Goal: Task Accomplishment & Management: Use online tool/utility

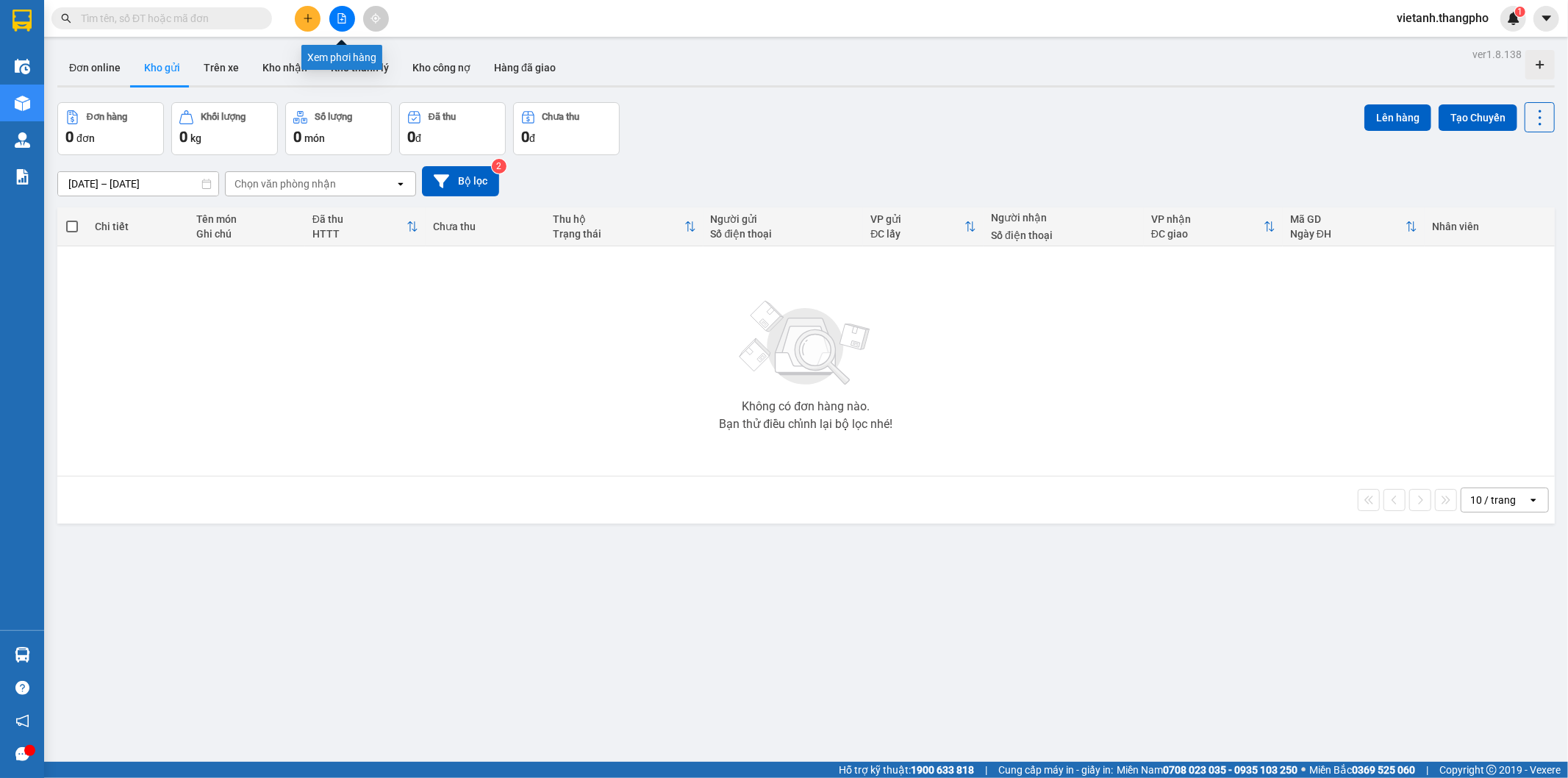
click at [335, 19] on button at bounding box center [342, 18] width 26 height 26
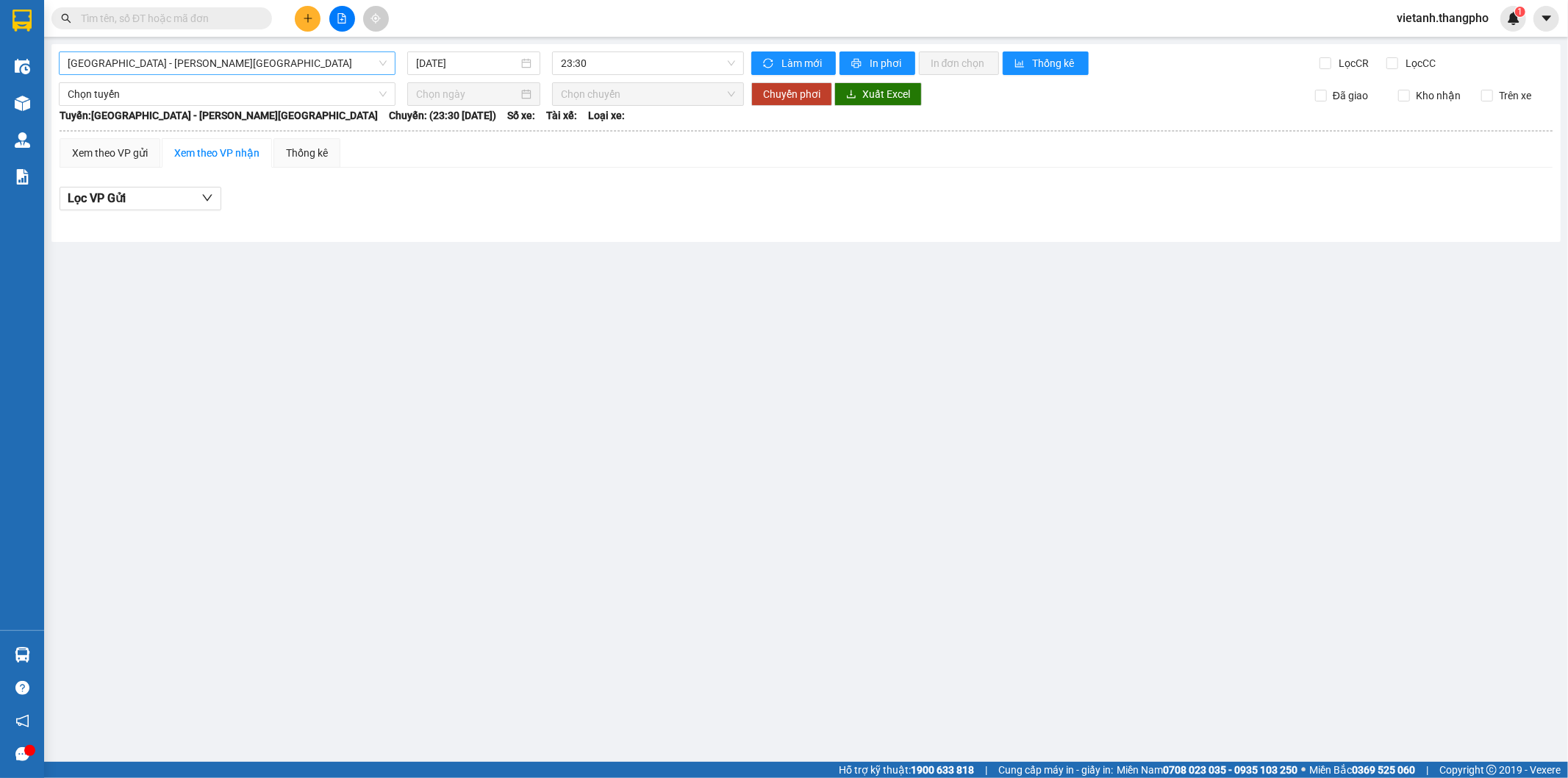
click at [259, 68] on span "[GEOGRAPHIC_DATA] - [PERSON_NAME][GEOGRAPHIC_DATA]" at bounding box center [227, 62] width 319 height 22
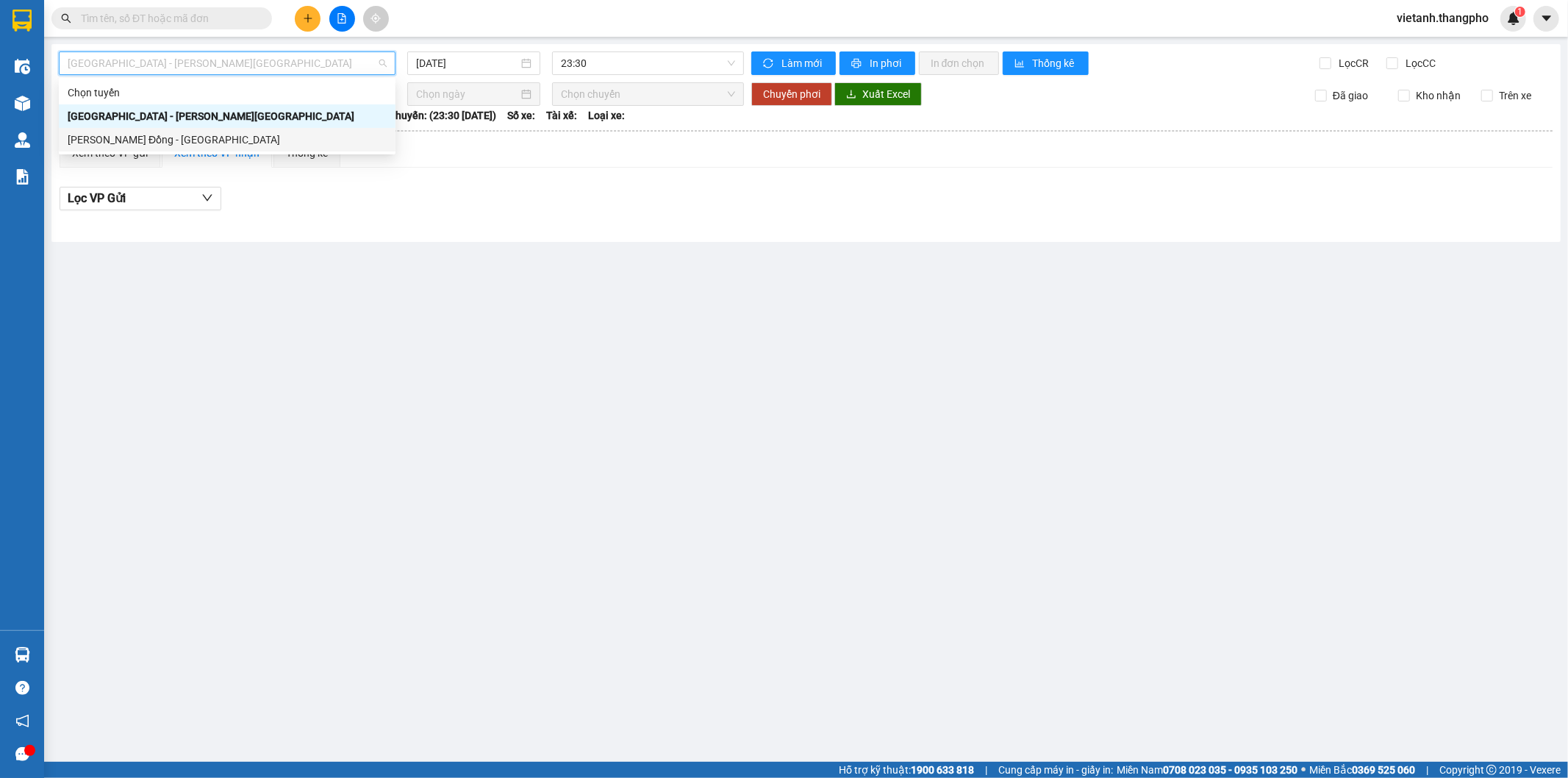
click at [211, 140] on div "[PERSON_NAME] Đồng - [GEOGRAPHIC_DATA]" at bounding box center [227, 139] width 319 height 16
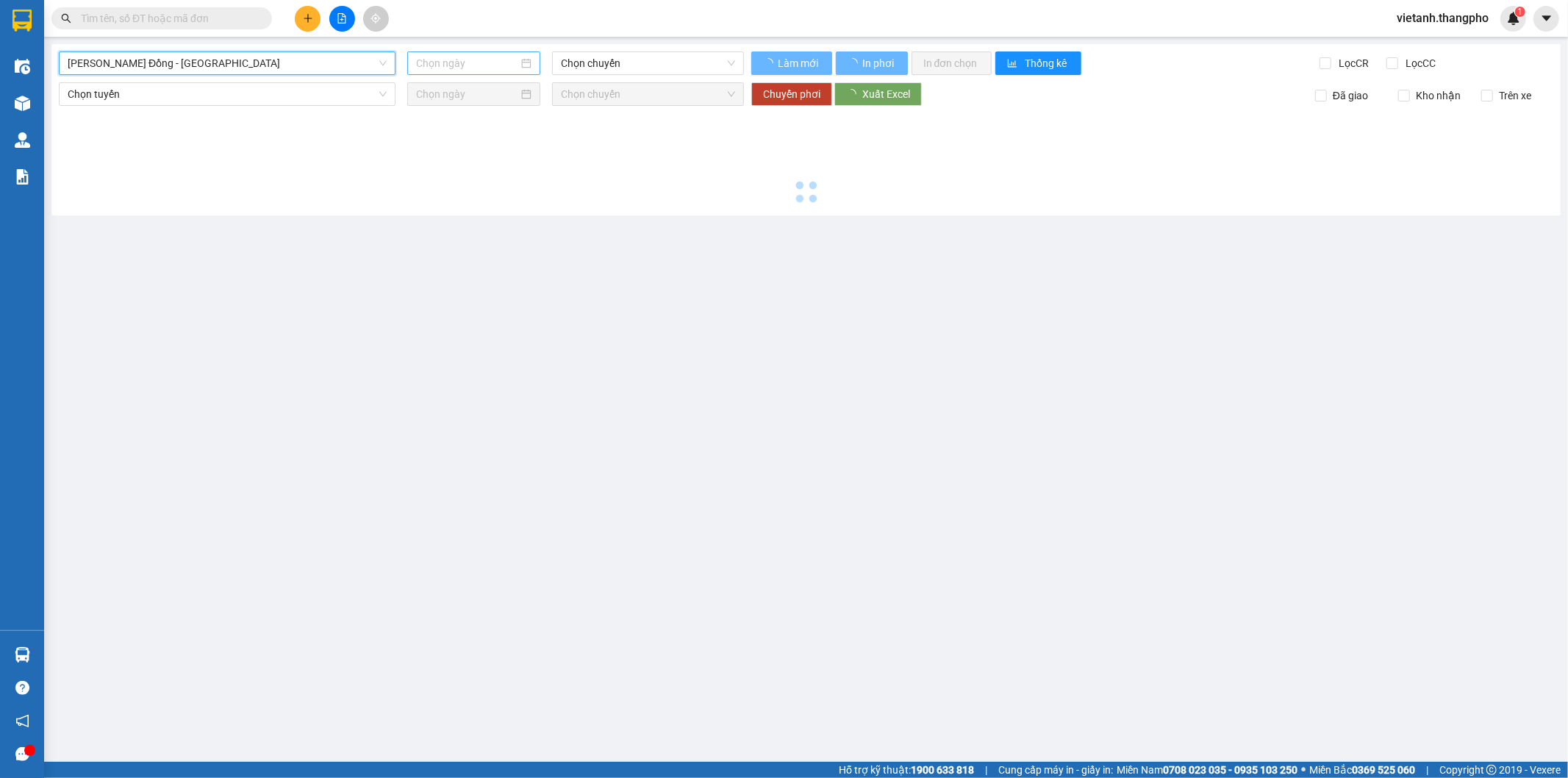
type input "[DATE]"
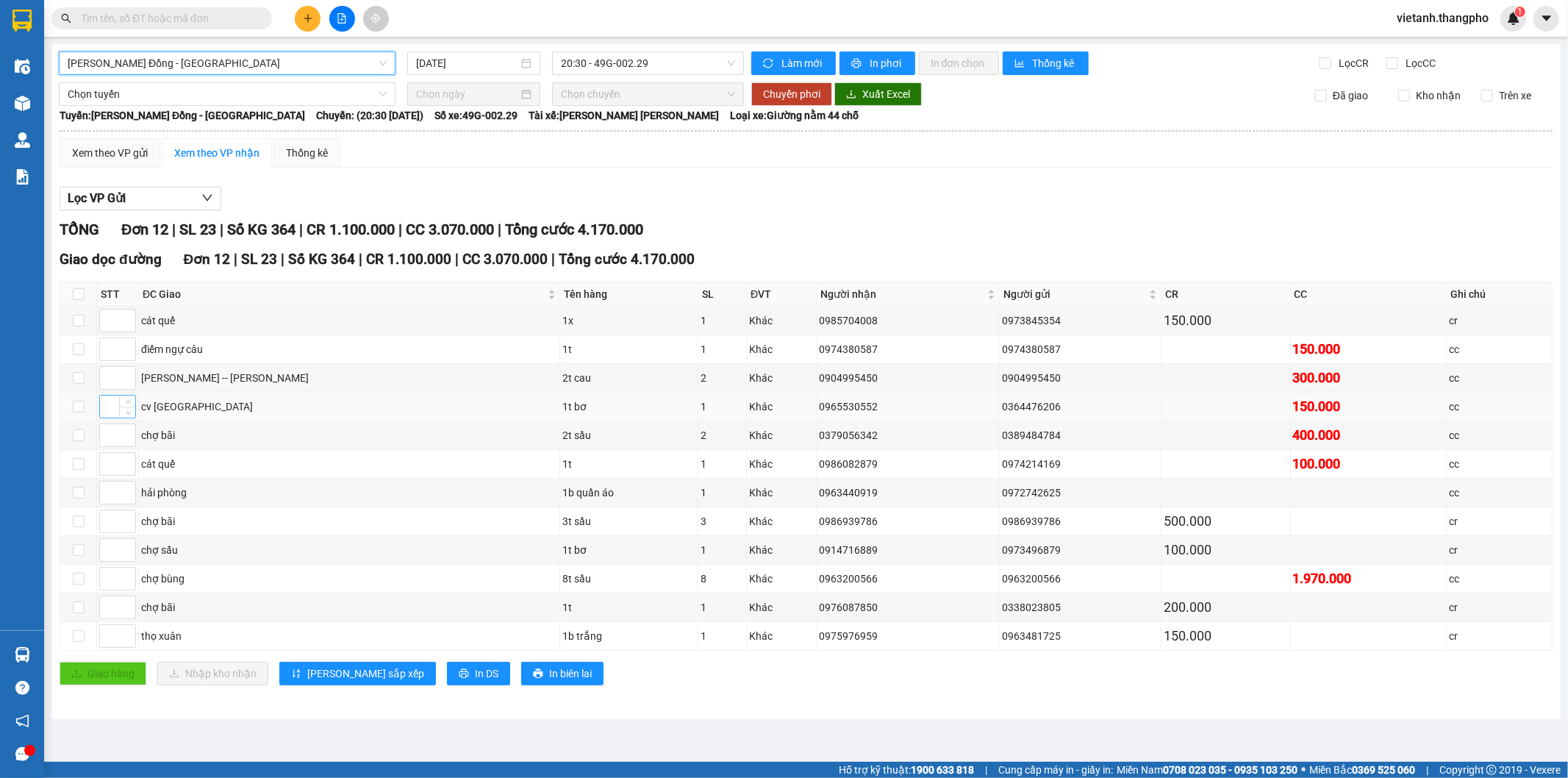
click at [112, 409] on input at bounding box center [117, 406] width 36 height 22
type input "1"
click at [108, 350] on input at bounding box center [117, 349] width 36 height 22
type input "2"
click at [105, 319] on input at bounding box center [117, 320] width 36 height 22
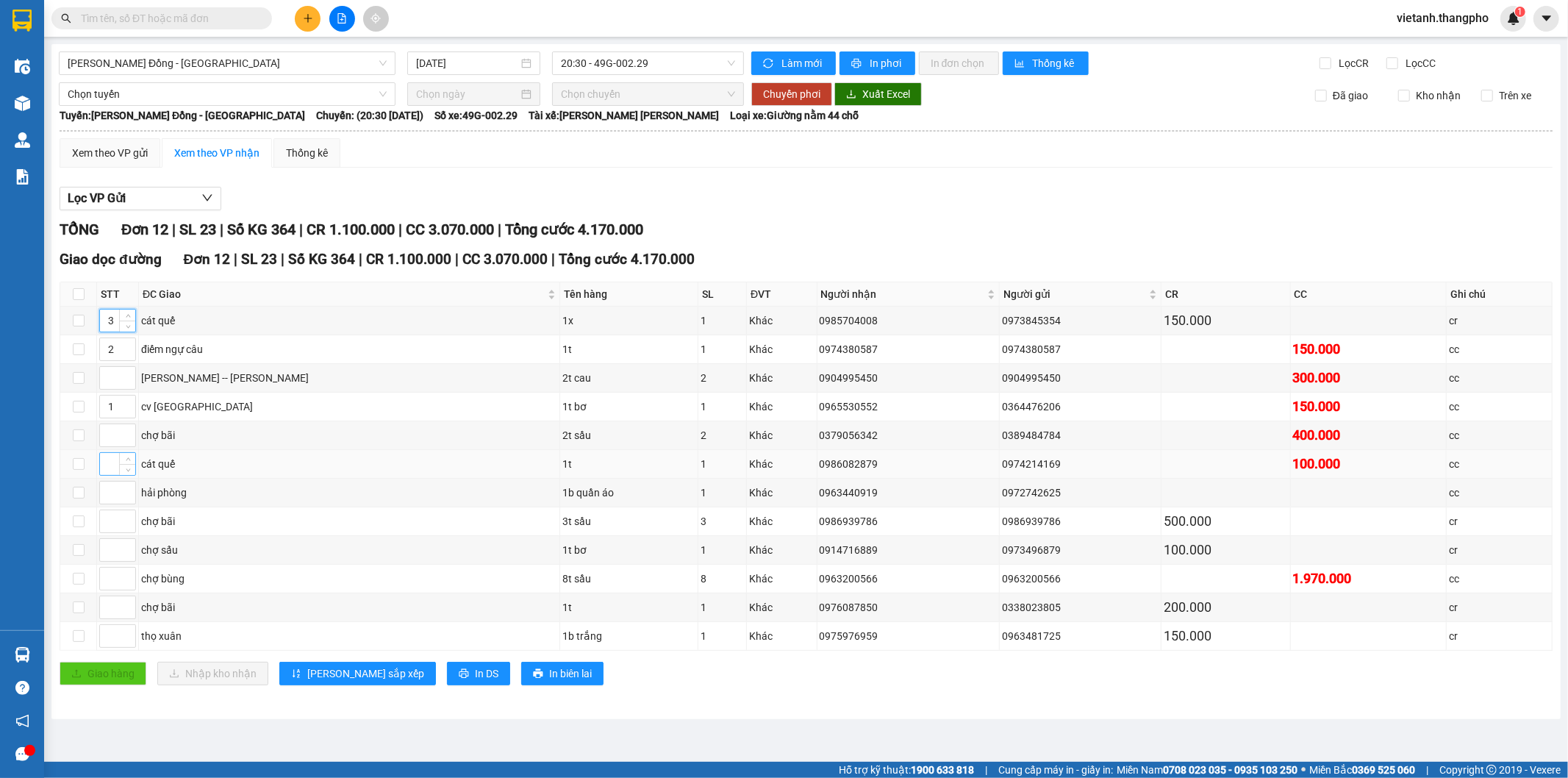
type input "3"
click at [110, 471] on input at bounding box center [117, 463] width 36 height 22
type input "3"
click at [108, 549] on input at bounding box center [117, 549] width 36 height 22
type input "4"
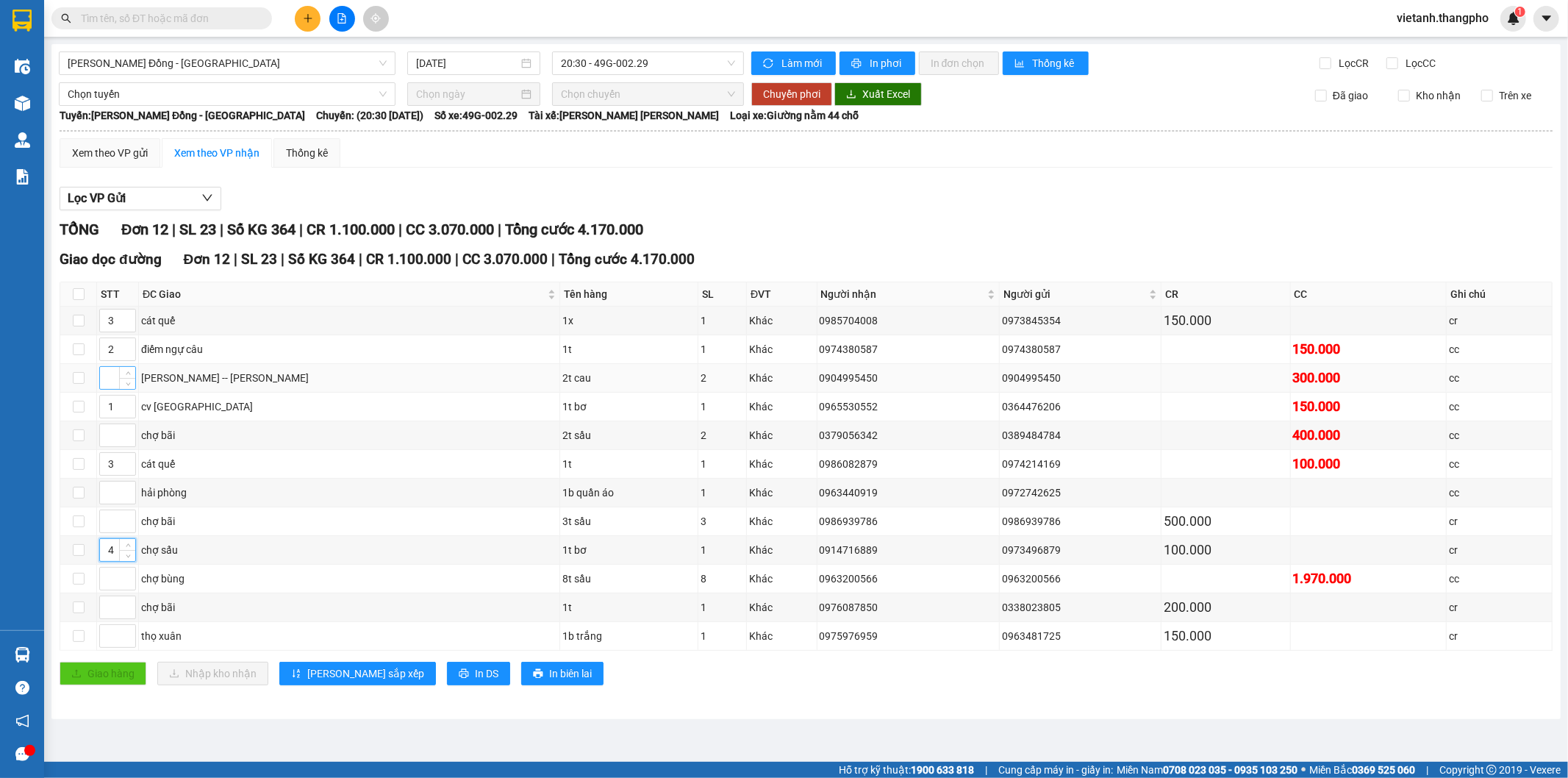
click at [107, 379] on input at bounding box center [117, 377] width 36 height 22
type input "3"
click at [110, 643] on input at bounding box center [117, 635] width 36 height 22
type input "5"
click at [105, 609] on input at bounding box center [117, 607] width 36 height 22
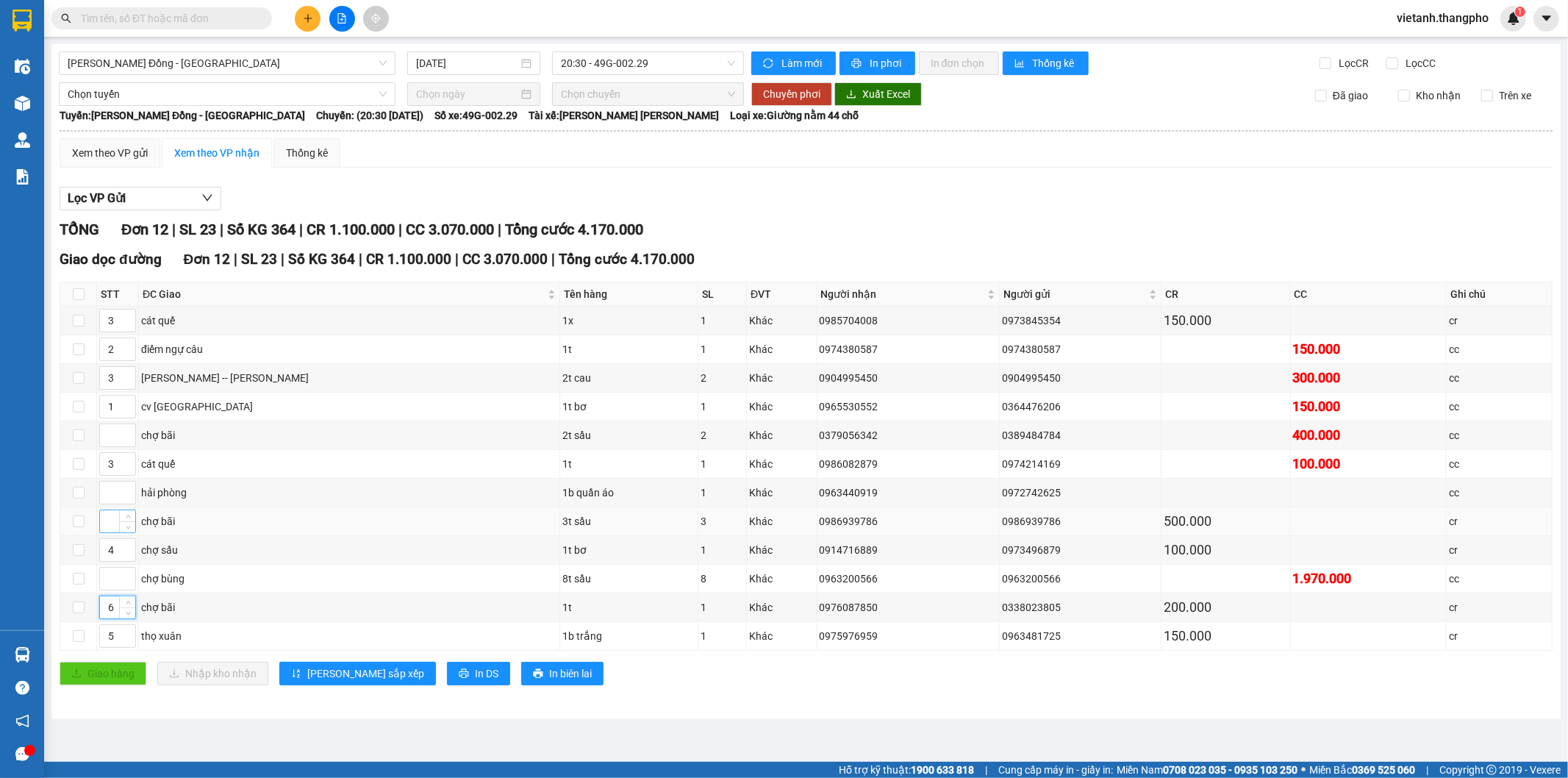
type input "6"
click at [107, 527] on input at bounding box center [117, 521] width 36 height 22
type input "6"
click at [109, 446] on input at bounding box center [117, 435] width 36 height 22
type input "6"
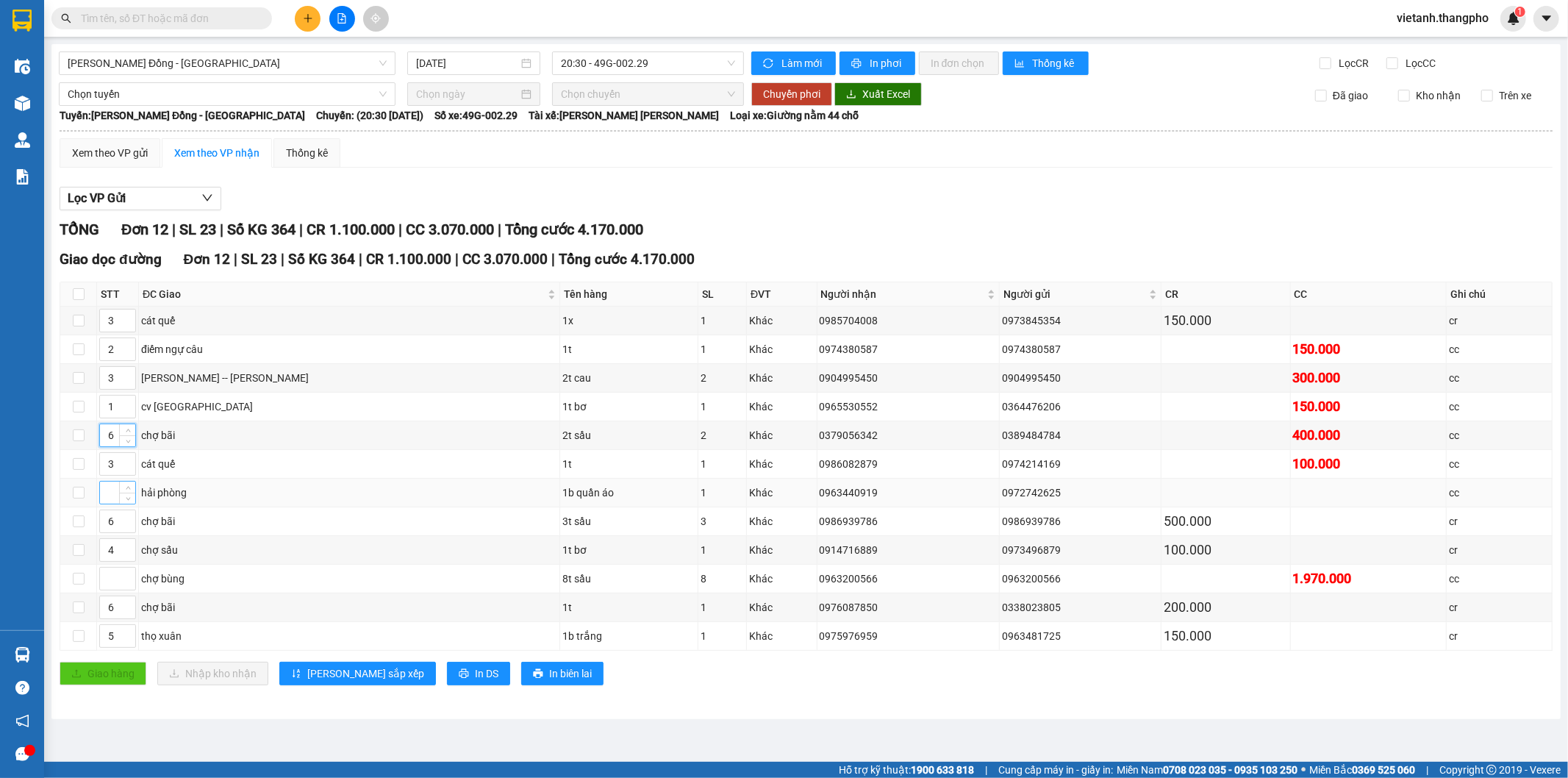
click at [105, 496] on input at bounding box center [117, 492] width 36 height 22
type input "7"
click at [110, 578] on input at bounding box center [117, 578] width 36 height 22
type input "2"
click at [307, 681] on span "[PERSON_NAME] sắp xếp" at bounding box center [366, 672] width 117 height 16
